Goal: Transaction & Acquisition: Purchase product/service

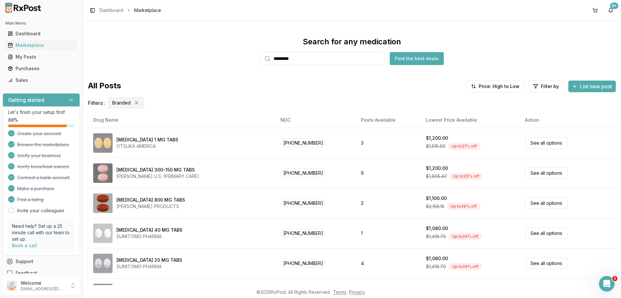
scroll to position [303, 0]
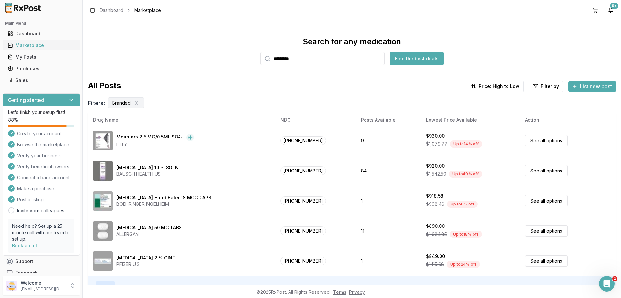
click at [24, 45] on div "Marketplace" at bounding box center [41, 45] width 67 height 6
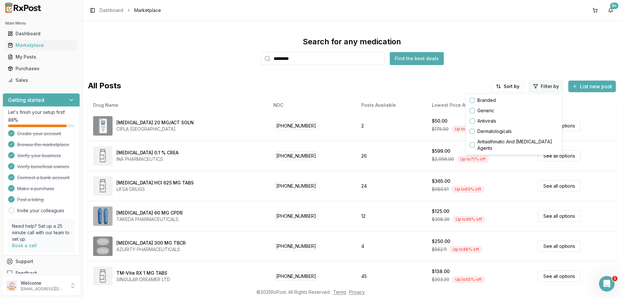
click at [543, 86] on html "Main Menu Dashboard Marketplace My Posts Purchases Sales Getting started Let's …" at bounding box center [310, 149] width 621 height 298
click at [471, 99] on button "button" at bounding box center [471, 100] width 5 height 5
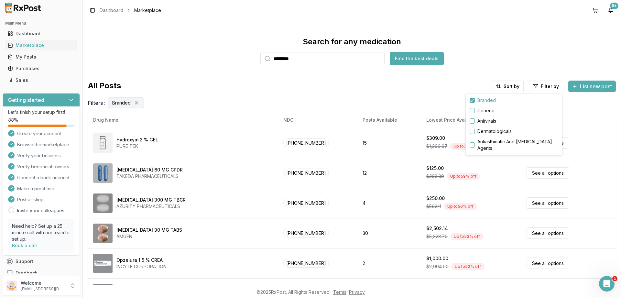
click at [509, 86] on html "Main Menu Dashboard Marketplace My Posts Purchases Sales Getting started Let's …" at bounding box center [310, 149] width 621 height 298
click at [482, 101] on div "Drug Name" at bounding box center [490, 100] width 61 height 10
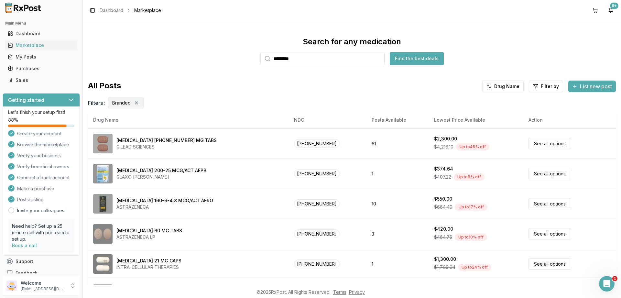
scroll to position [186, 0]
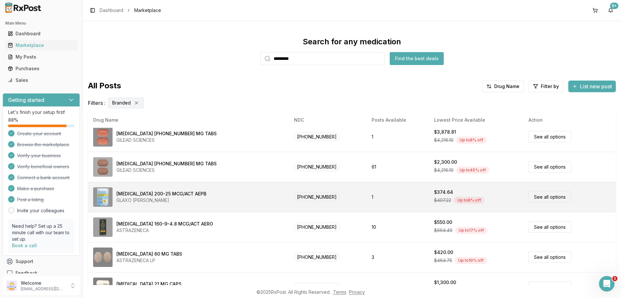
click at [534, 196] on link "See all options" at bounding box center [549, 196] width 43 height 11
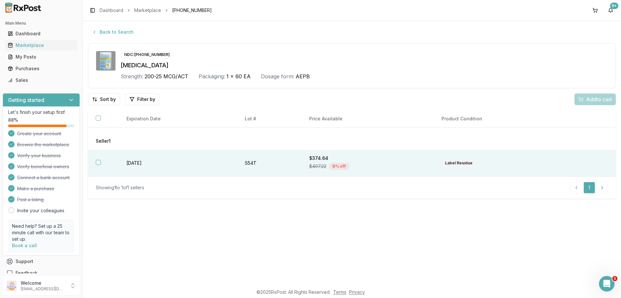
click at [99, 162] on button "button" at bounding box center [98, 162] width 5 height 5
click at [591, 101] on span "Add 1 to cart" at bounding box center [597, 99] width 28 height 8
